Goal: Find specific page/section: Find specific page/section

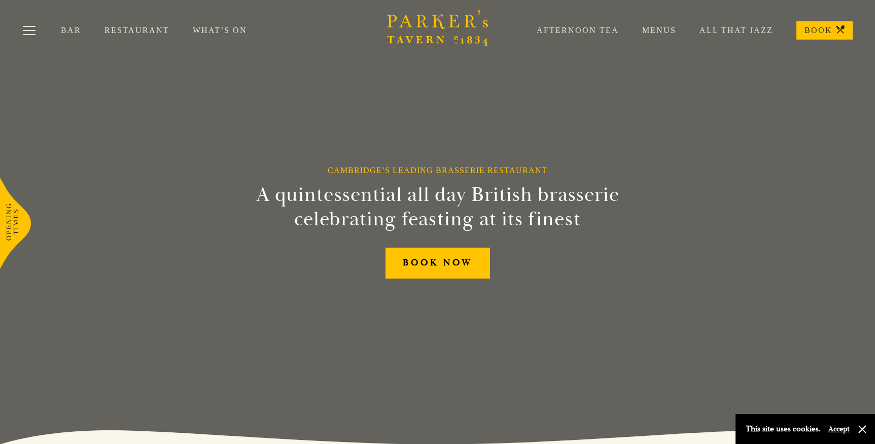
click at [228, 30] on link "What’s On" at bounding box center [232, 30] width 78 height 10
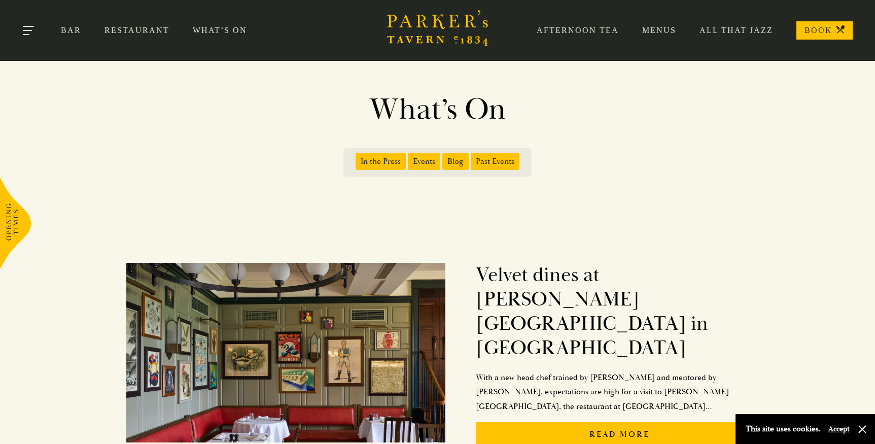
click at [31, 28] on button "Toggle navigation" at bounding box center [29, 32] width 43 height 43
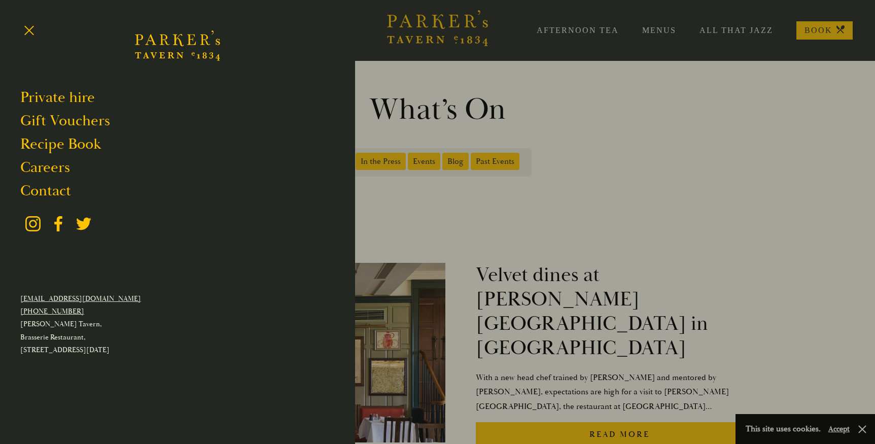
click at [471, 79] on div at bounding box center [437, 222] width 875 height 444
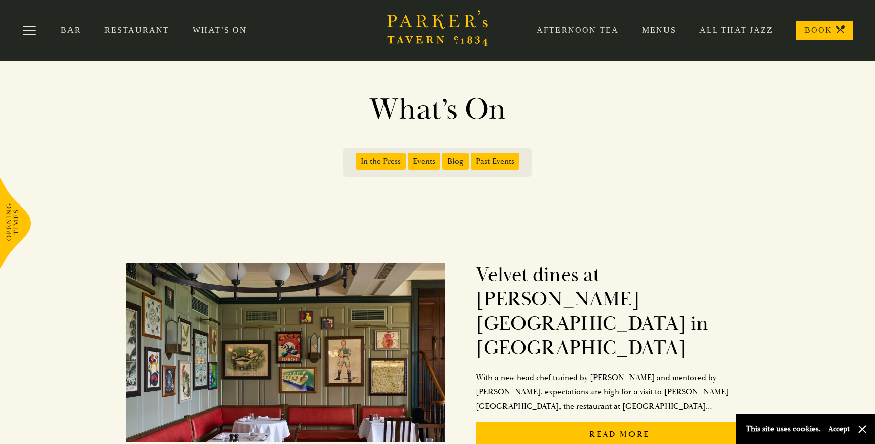
click at [654, 29] on link "Menus" at bounding box center [647, 30] width 57 height 10
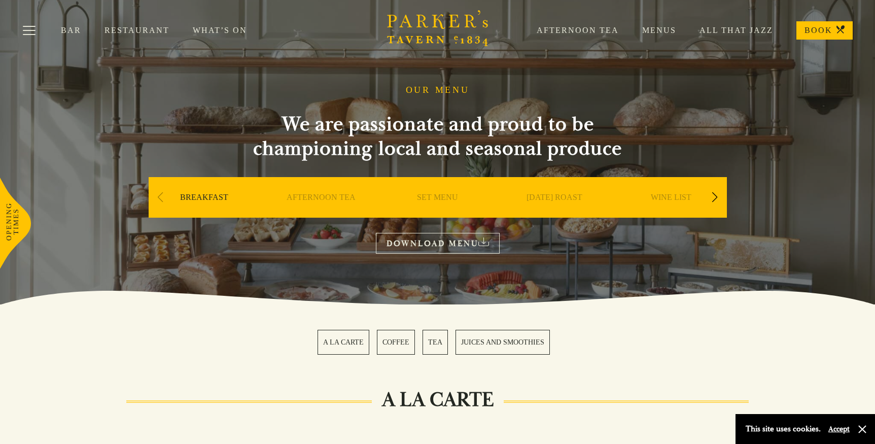
click at [422, 198] on link "SET MENU" at bounding box center [437, 212] width 41 height 41
